Goal: Check status

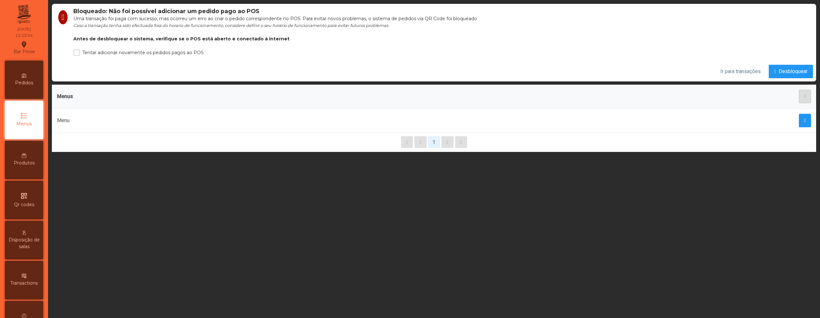
click at [29, 274] on div "Transactions" at bounding box center [24, 280] width 38 height 38
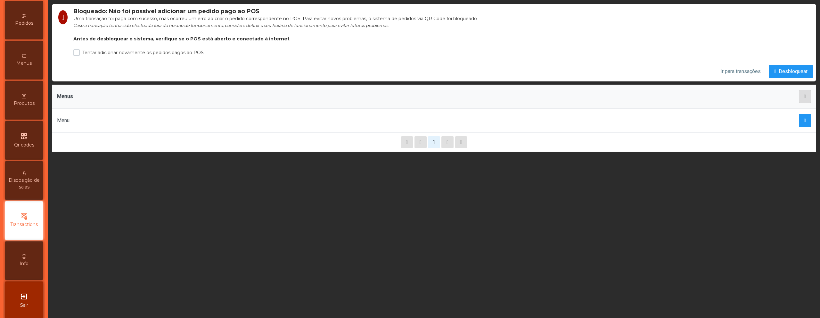
scroll to position [66, 0]
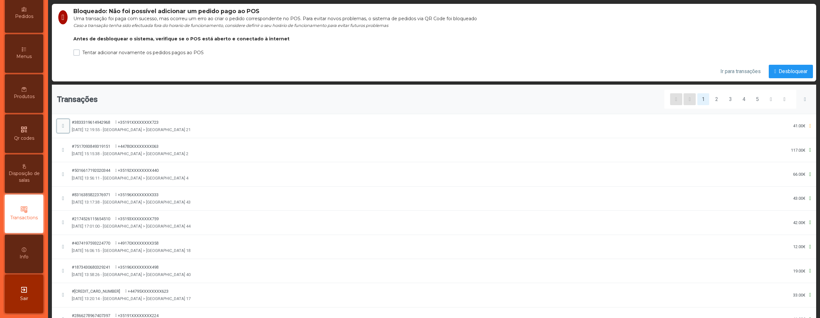
click at [64, 126] on span "button" at bounding box center [63, 125] width 2 height 5
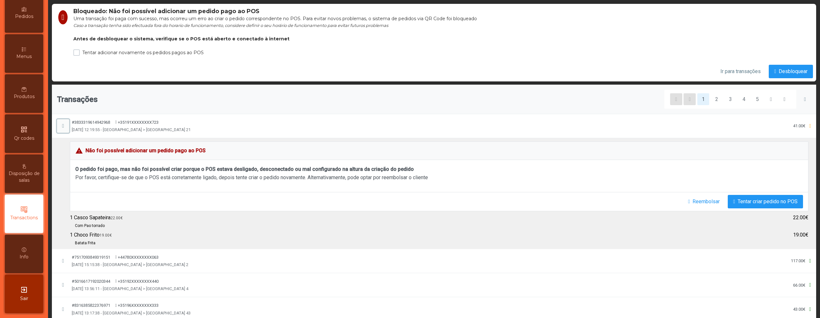
click at [64, 126] on span "button" at bounding box center [63, 125] width 2 height 5
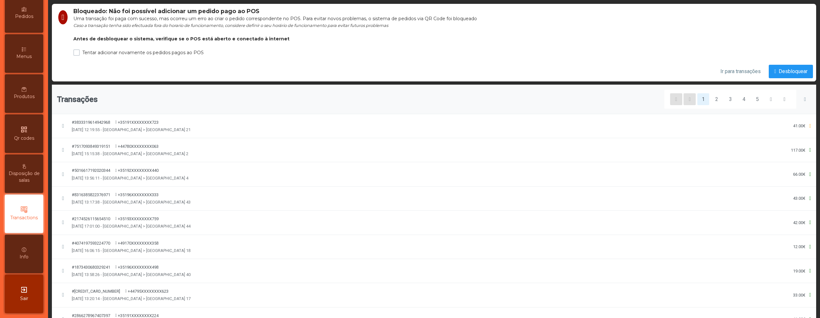
scroll to position [66, 0]
